Goal: Task Accomplishment & Management: Manage account settings

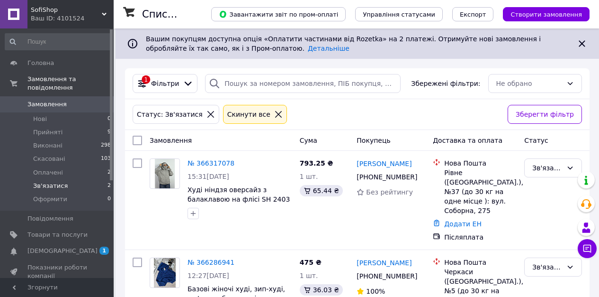
scroll to position [14, 0]
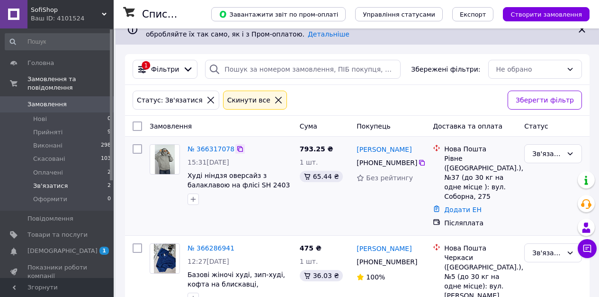
click at [236, 149] on icon at bounding box center [240, 149] width 8 height 8
drag, startPoint x: 202, startPoint y: 146, endPoint x: 204, endPoint y: 108, distance: 37.9
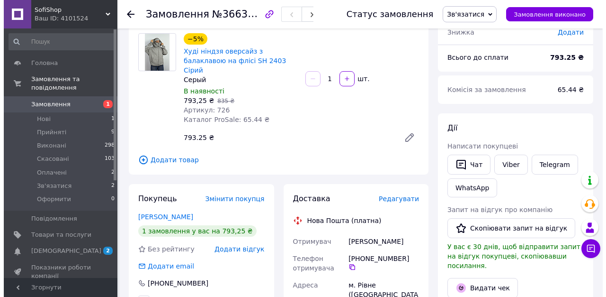
scroll to position [88, 0]
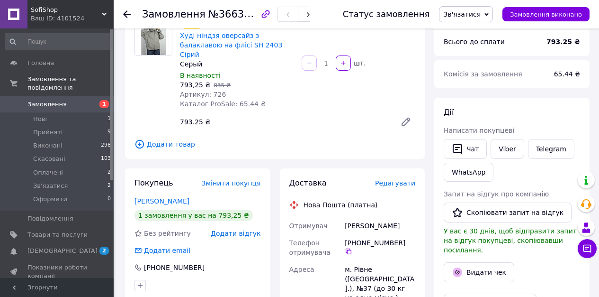
click at [364, 217] on div "[PERSON_NAME]" at bounding box center [380, 225] width 74 height 17
copy div "[PERSON_NAME]"
click at [404, 179] on span "Редагувати" at bounding box center [395, 183] width 40 height 8
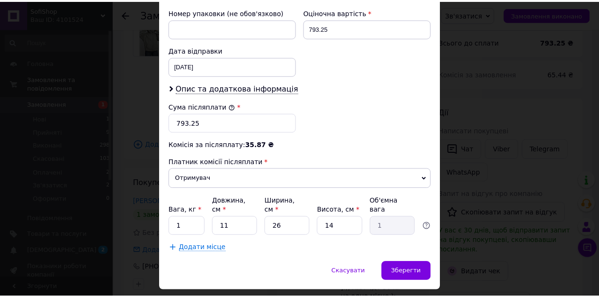
scroll to position [445, 0]
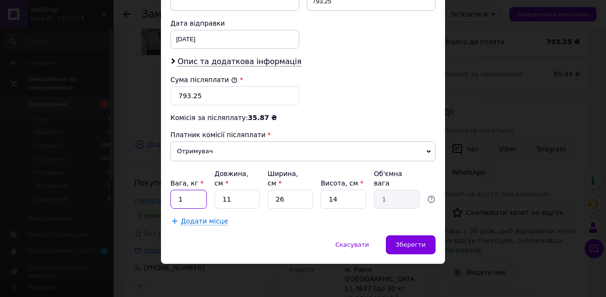
click at [196, 199] on input "1" at bounding box center [189, 198] width 36 height 19
type input "2"
click at [418, 243] on span "Зберегти" at bounding box center [411, 244] width 30 height 7
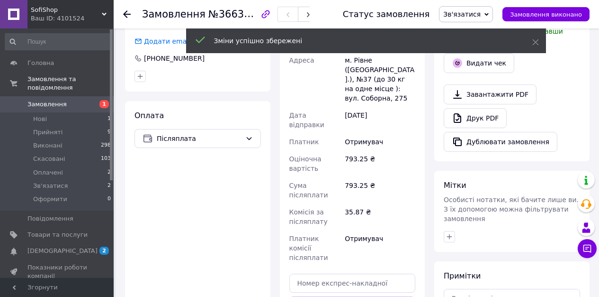
scroll to position [345, 0]
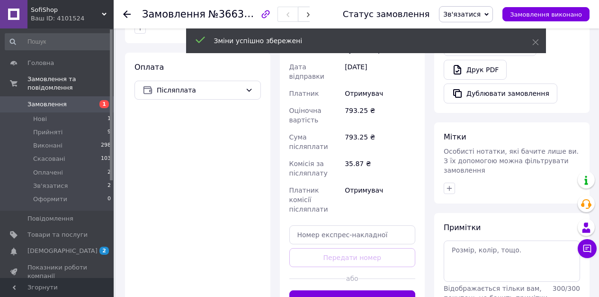
click at [350, 290] on button "Згенерувати ЕН" at bounding box center [352, 299] width 126 height 19
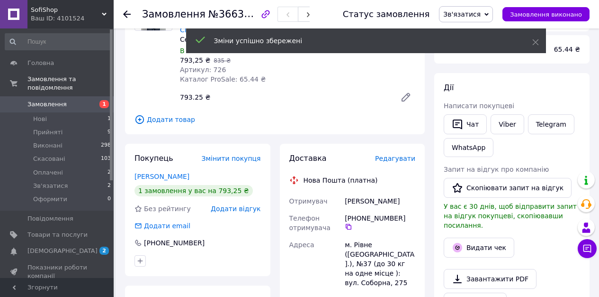
scroll to position [36, 0]
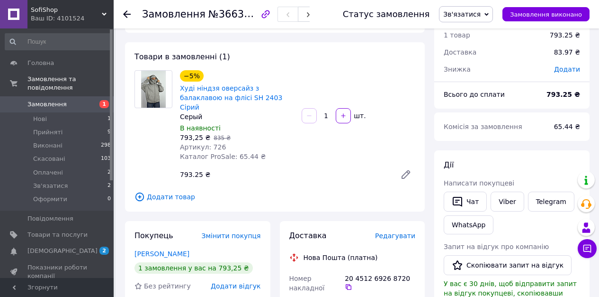
click at [348, 283] on icon at bounding box center [349, 287] width 8 height 8
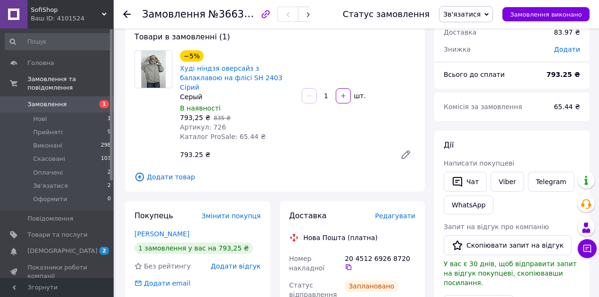
scroll to position [71, 0]
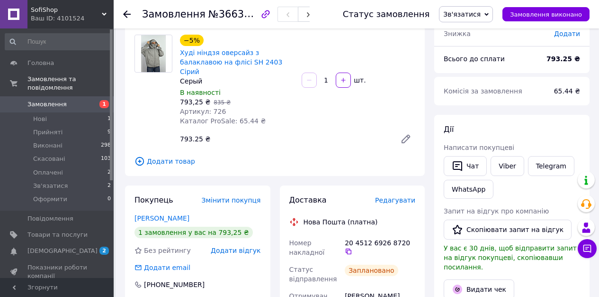
click at [479, 15] on span "Зв'язатися" at bounding box center [461, 14] width 37 height 8
click at [470, 30] on li "Прийнято" at bounding box center [466, 33] width 53 height 14
click at [511, 167] on link "Viber" at bounding box center [507, 166] width 33 height 20
click at [73, 117] on li "Нові 1" at bounding box center [58, 118] width 117 height 13
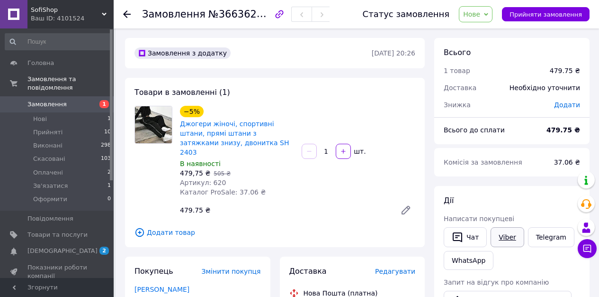
click at [508, 236] on link "Viber" at bounding box center [507, 237] width 33 height 20
click at [221, 15] on span "№366362159" at bounding box center [241, 14] width 67 height 12
click at [480, 12] on span "Нове" at bounding box center [471, 14] width 17 height 8
click at [480, 90] on li "Зв'язатися" at bounding box center [481, 90] width 44 height 14
